Goal: Transaction & Acquisition: Purchase product/service

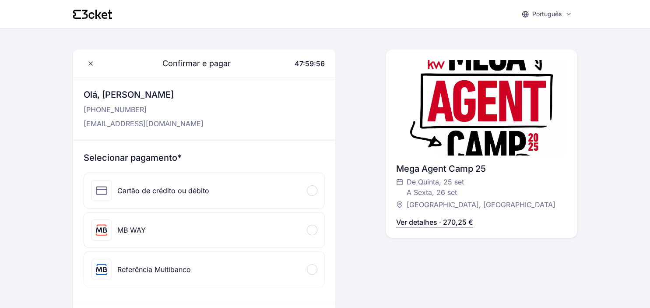
click at [223, 190] on div "Cartão de crédito ou débito" at bounding box center [204, 190] width 240 height 35
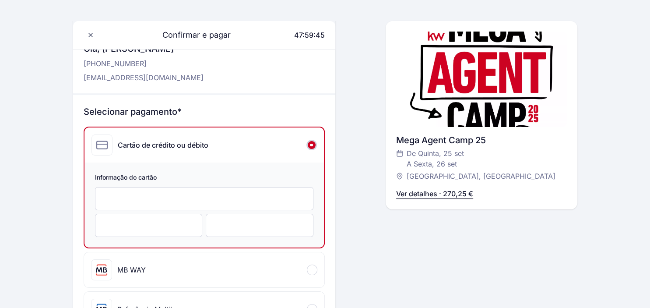
scroll to position [266, 0]
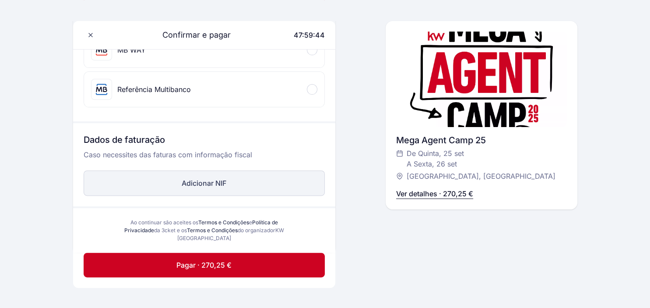
click at [226, 184] on button "Adicionar NIF" at bounding box center [204, 182] width 241 height 25
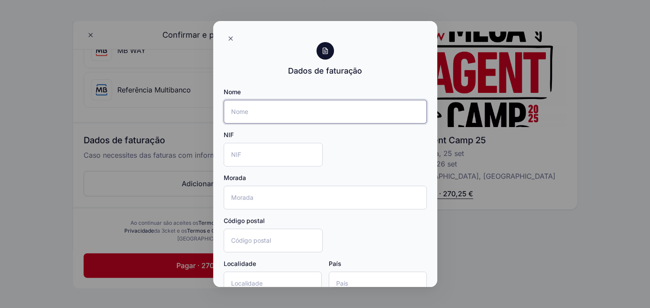
click at [298, 120] on input "Nome" at bounding box center [325, 112] width 203 height 24
type input "Conversa Piramidal - Unipessoal Lda"
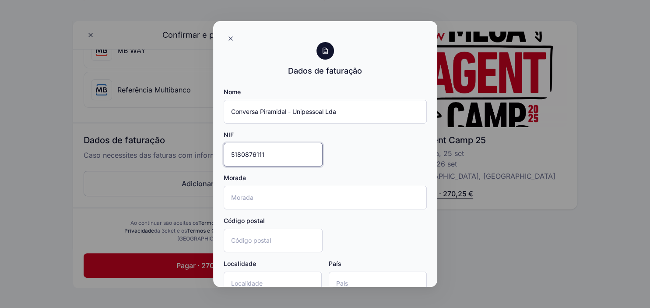
click at [266, 155] on input "5180876111" at bounding box center [273, 155] width 99 height 24
type input "518087611"
click at [277, 185] on input "Morada" at bounding box center [325, 197] width 203 height 24
click at [281, 197] on input "Morada" at bounding box center [325, 197] width 203 height 24
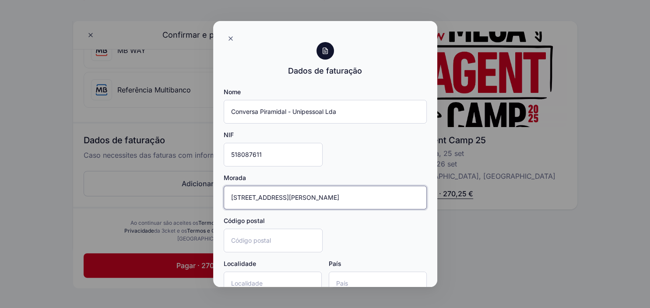
type input "Rua Robalo Gouveia, 1 - 1ArB"
type input "1900-392"
type input "isboa"
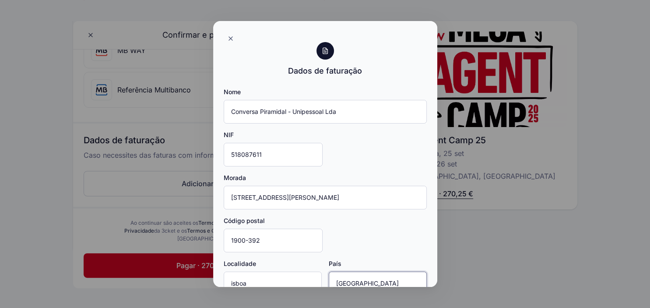
scroll to position [54, 0]
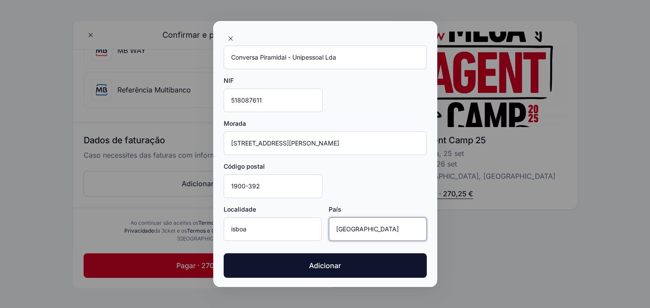
type input "Portugal"
click at [229, 226] on input "isboa" at bounding box center [273, 229] width 98 height 24
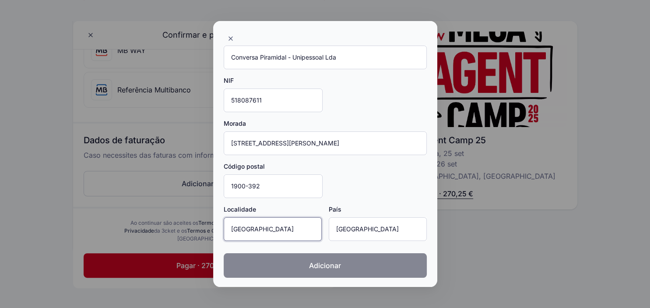
type input "Lisboa"
click at [281, 267] on button "Adicionar" at bounding box center [325, 265] width 203 height 24
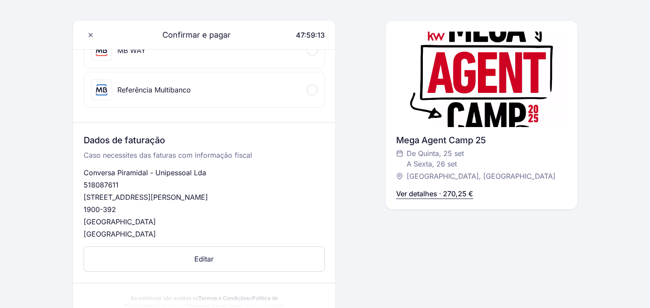
click at [434, 238] on div "Confirmar e pagar 47:59:13 Olá, João Passos +351 961 729 480 jpassos@kwportugal…" at bounding box center [481, 56] width 192 height 544
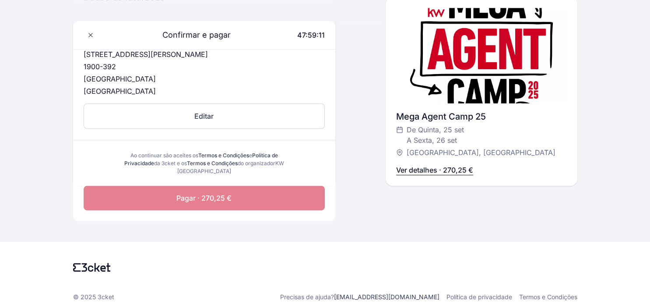
scroll to position [410, 0]
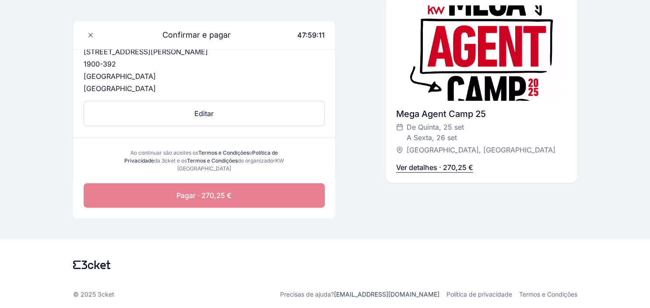
click at [221, 192] on span "Pagar · 270,25 €" at bounding box center [203, 195] width 55 height 10
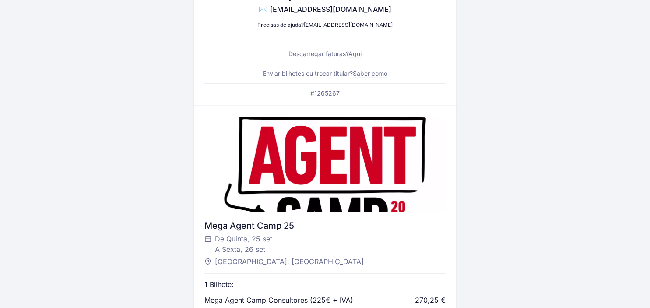
scroll to position [231, 0]
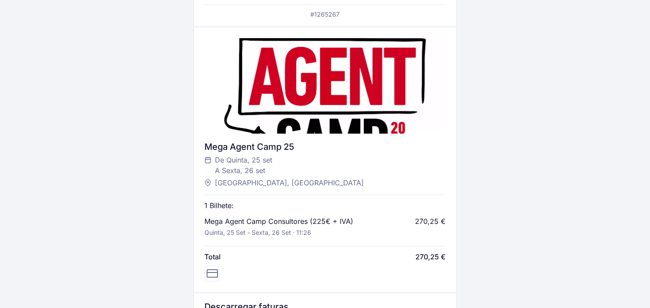
click at [527, 212] on div "Bilhete digital enviado por SMS e e-mail Abre o SMS ou o e-mail para aceder ao …" at bounding box center [325, 101] width 504 height 608
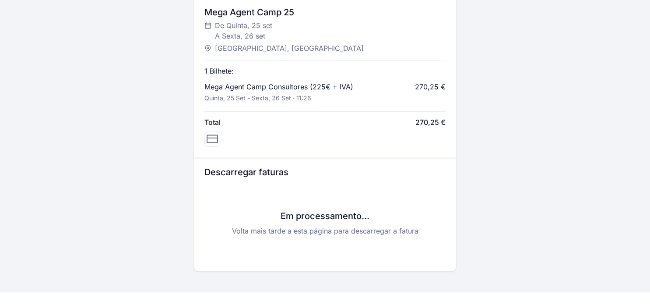
scroll to position [419, 0]
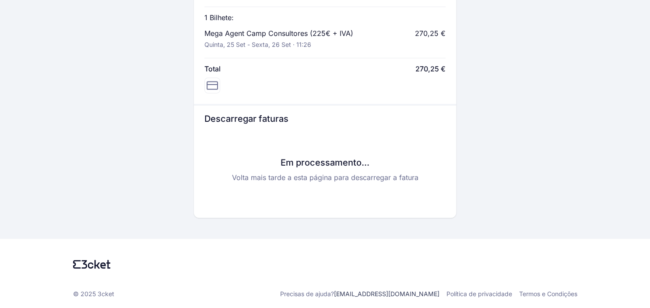
click at [253, 123] on h3 "Descarregar faturas" at bounding box center [324, 118] width 241 height 12
click at [254, 114] on h3 "Descarregar faturas" at bounding box center [324, 118] width 241 height 12
click at [342, 177] on p "Volta mais tarde a esta página para descarregar a fatura" at bounding box center [324, 177] width 241 height 10
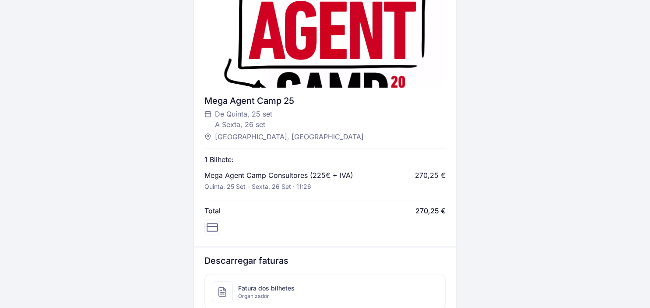
scroll to position [383, 0]
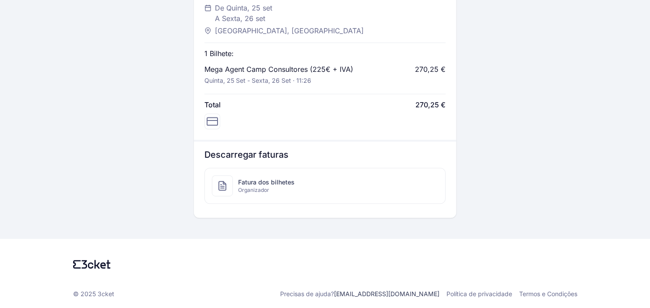
click at [263, 180] on span "Fatura dos bilhetes" at bounding box center [266, 182] width 56 height 9
